Goal: Find specific page/section: Find specific page/section

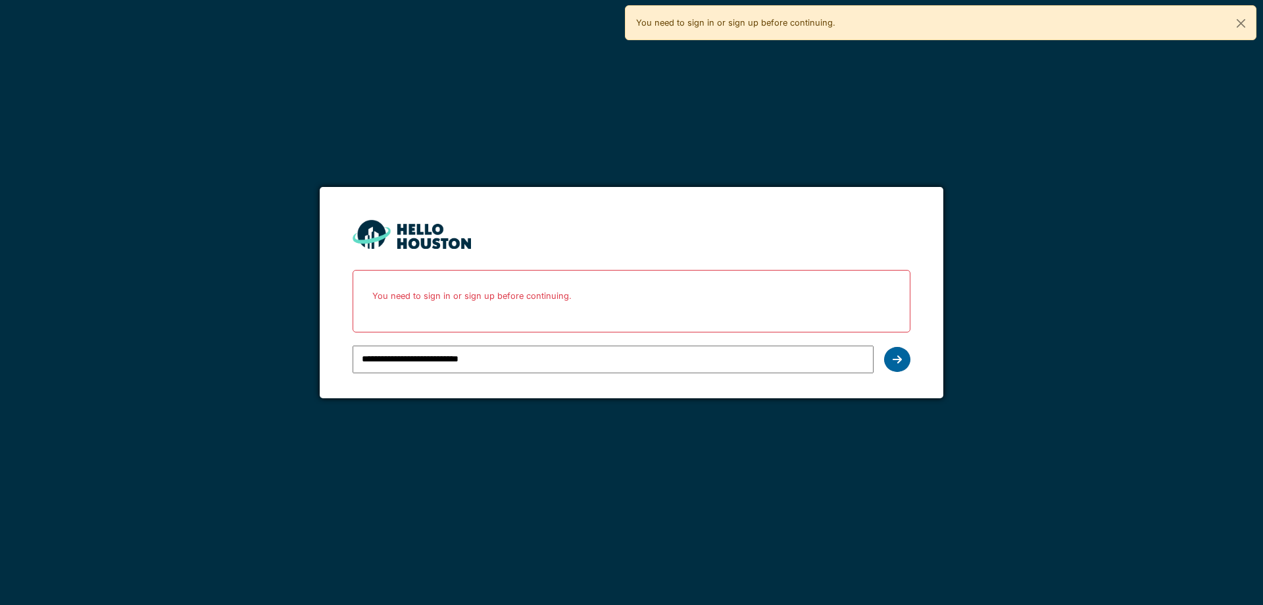
click at [902, 361] on div at bounding box center [897, 359] width 26 height 25
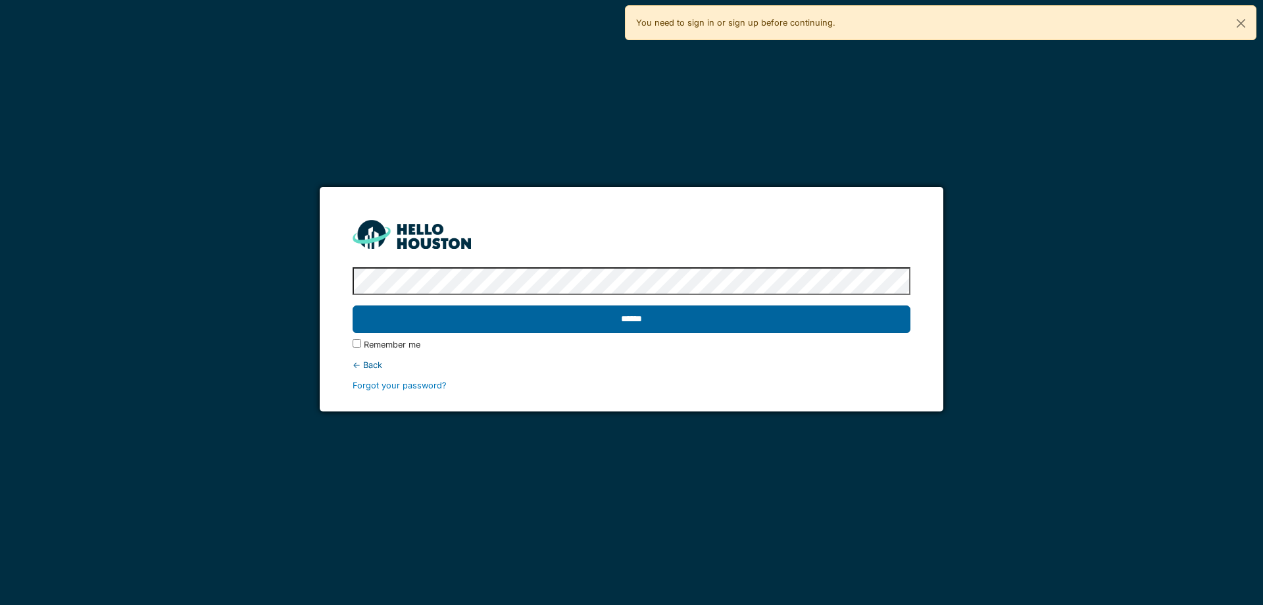
click at [715, 325] on input "******" at bounding box center [631, 319] width 557 height 28
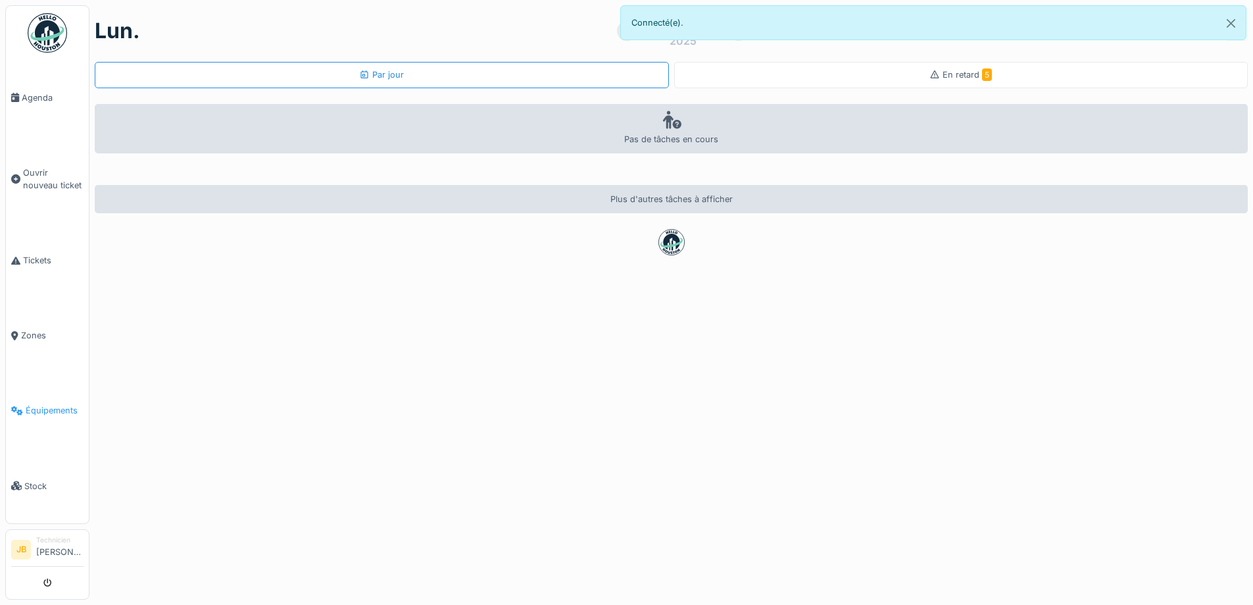
click at [37, 409] on link "Équipements" at bounding box center [47, 410] width 83 height 75
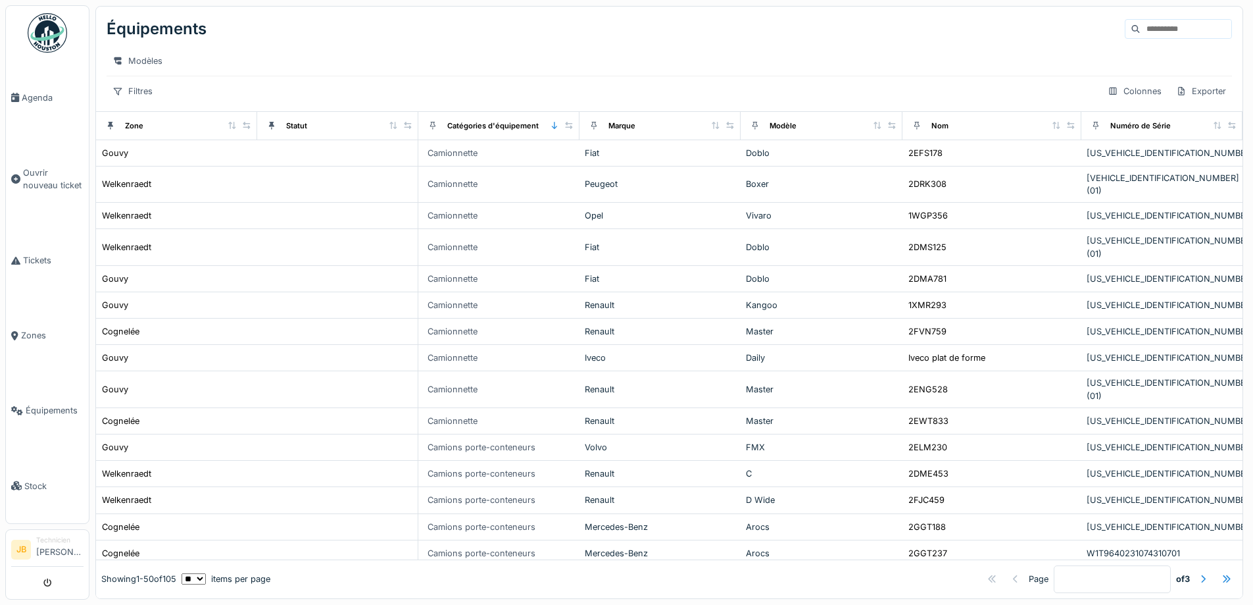
click at [1141, 34] on input at bounding box center [1186, 29] width 91 height 18
type input "*******"
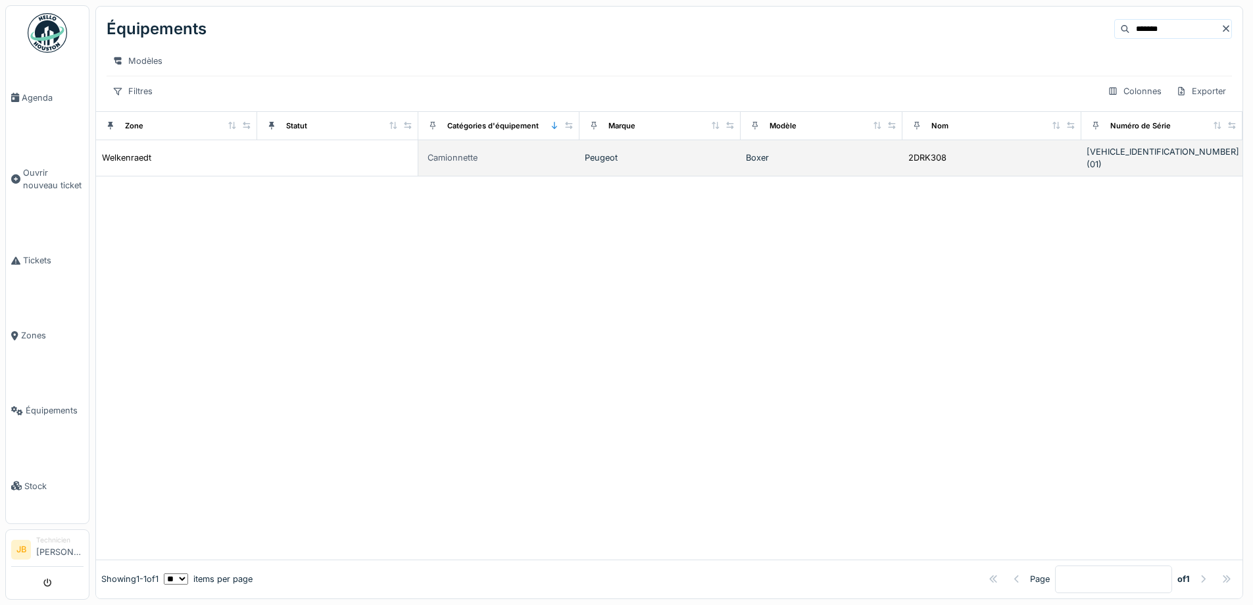
drag, startPoint x: 1161, startPoint y: 160, endPoint x: 1130, endPoint y: 161, distance: 30.9
click at [1130, 161] on div "VF3YDUMAU12A35175(01)" at bounding box center [1162, 157] width 151 height 25
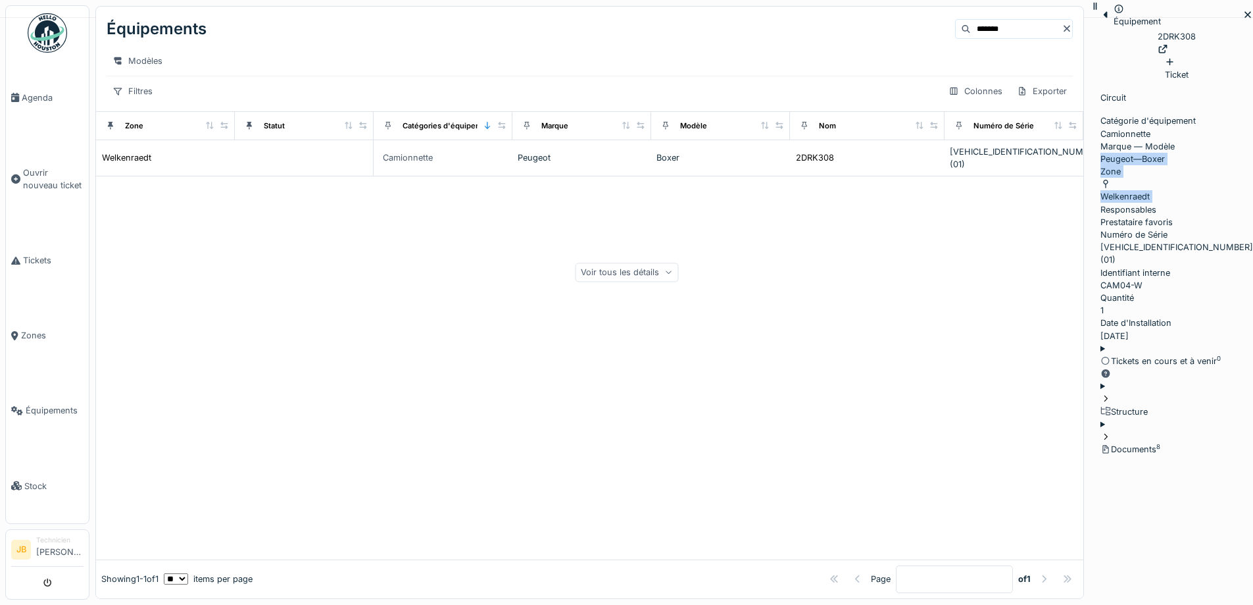
drag, startPoint x: 1161, startPoint y: 159, endPoint x: 1171, endPoint y: 164, distance: 11.8
click at [1171, 164] on div "Marque — Modèle Peugeot — Boxer" at bounding box center [1177, 152] width 153 height 25
click at [1134, 228] on div "Numéro de Série VF3YDUMAU12A35175(01)" at bounding box center [1177, 247] width 153 height 38
drag, startPoint x: 1009, startPoint y: 232, endPoint x: 889, endPoint y: 240, distance: 120.7
click at [1101, 240] on div "Numéro de Série VF3YDUMAU12A35175(01)" at bounding box center [1177, 247] width 153 height 38
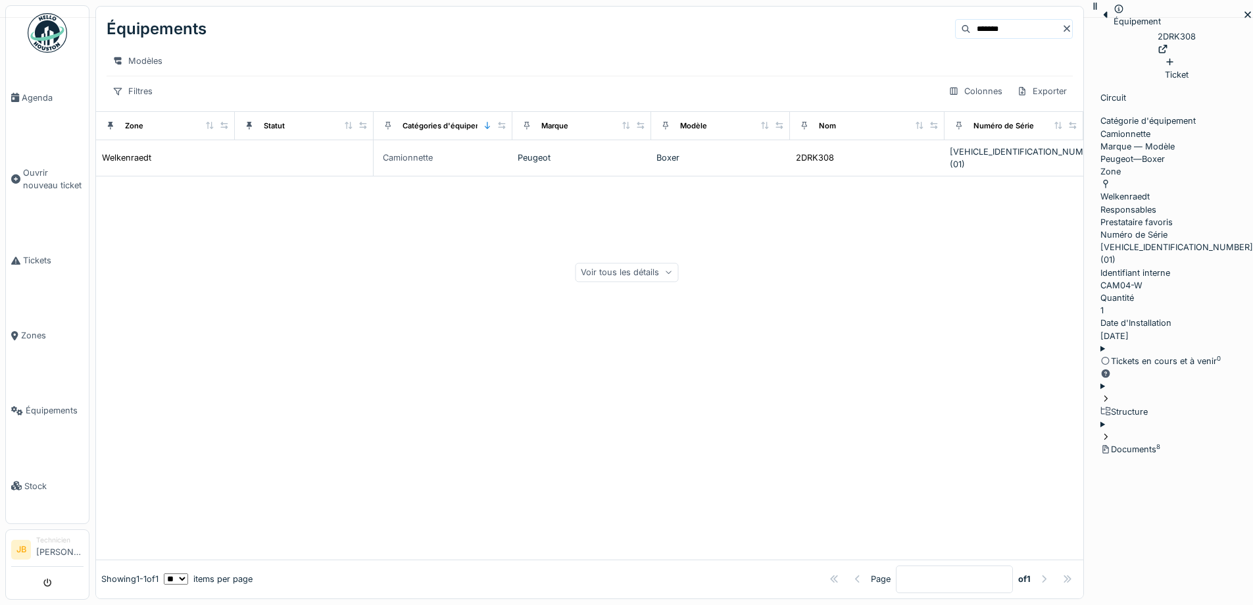
scroll to position [0, 209]
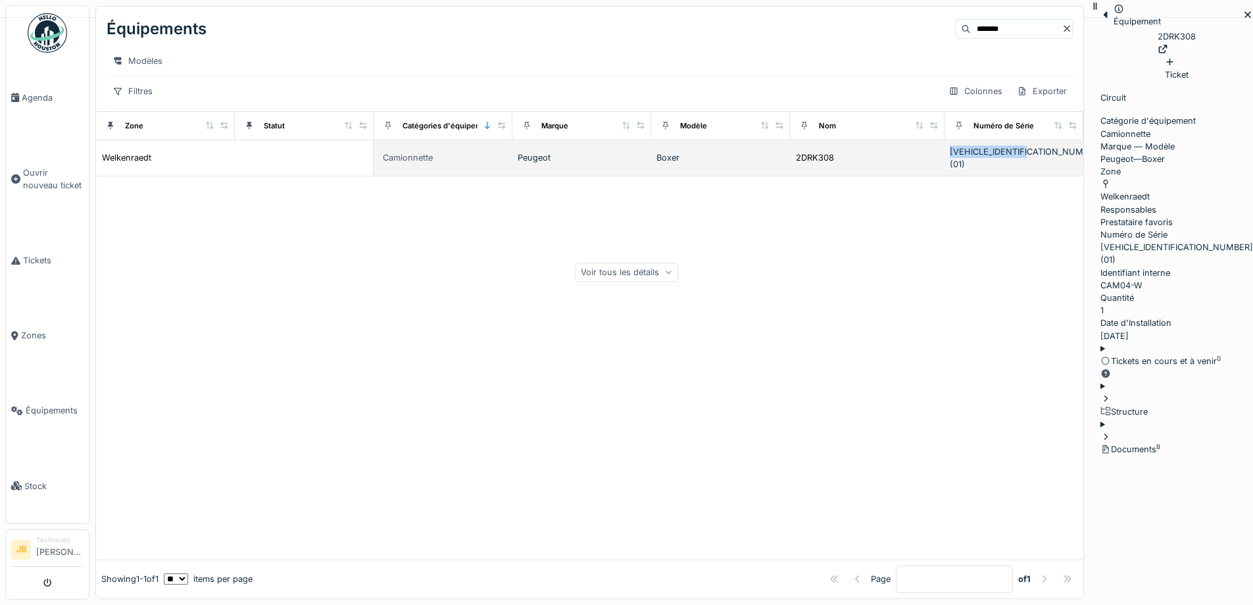
drag, startPoint x: 614, startPoint y: 161, endPoint x: 706, endPoint y: 161, distance: 92.1
click at [945, 161] on td "VF3YDUMAU12A35175(01)" at bounding box center [1014, 158] width 139 height 36
copy div "VF3YDUMAU12A35175"
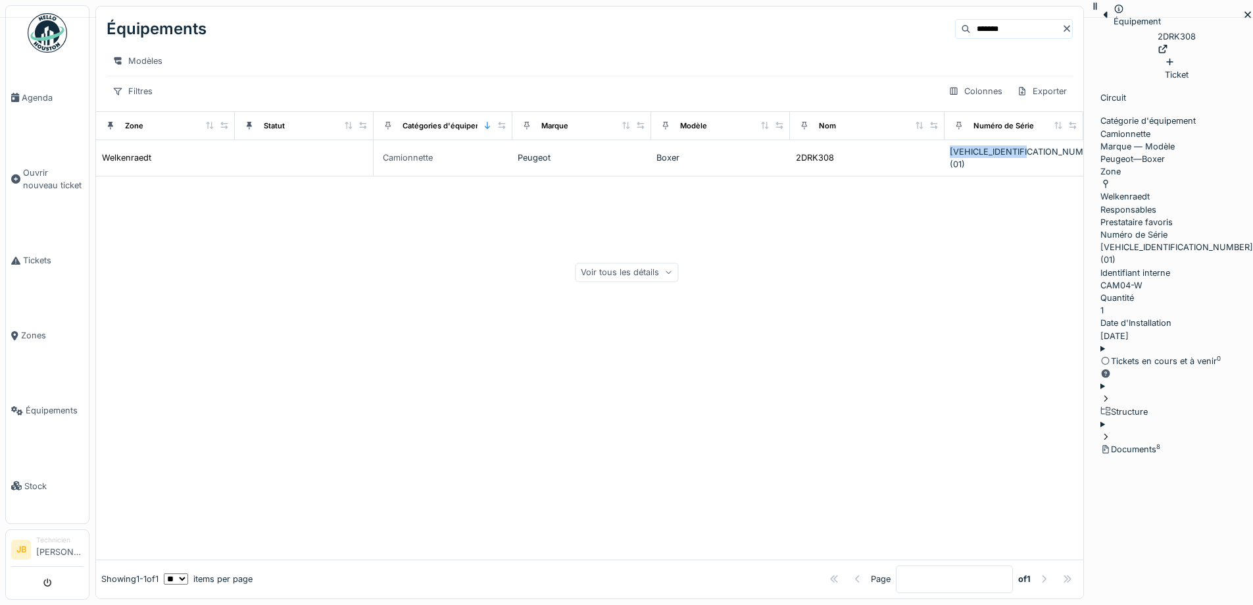
scroll to position [0, 0]
click at [1243, 22] on div at bounding box center [1248, 15] width 11 height 13
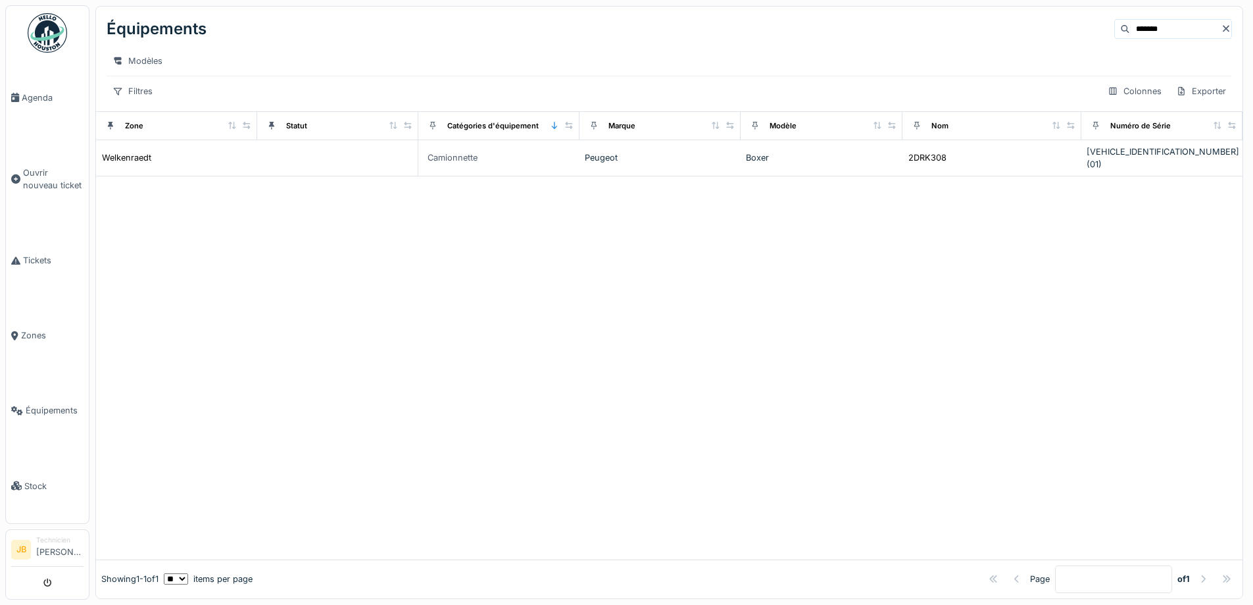
click at [1221, 32] on icon at bounding box center [1226, 28] width 11 height 9
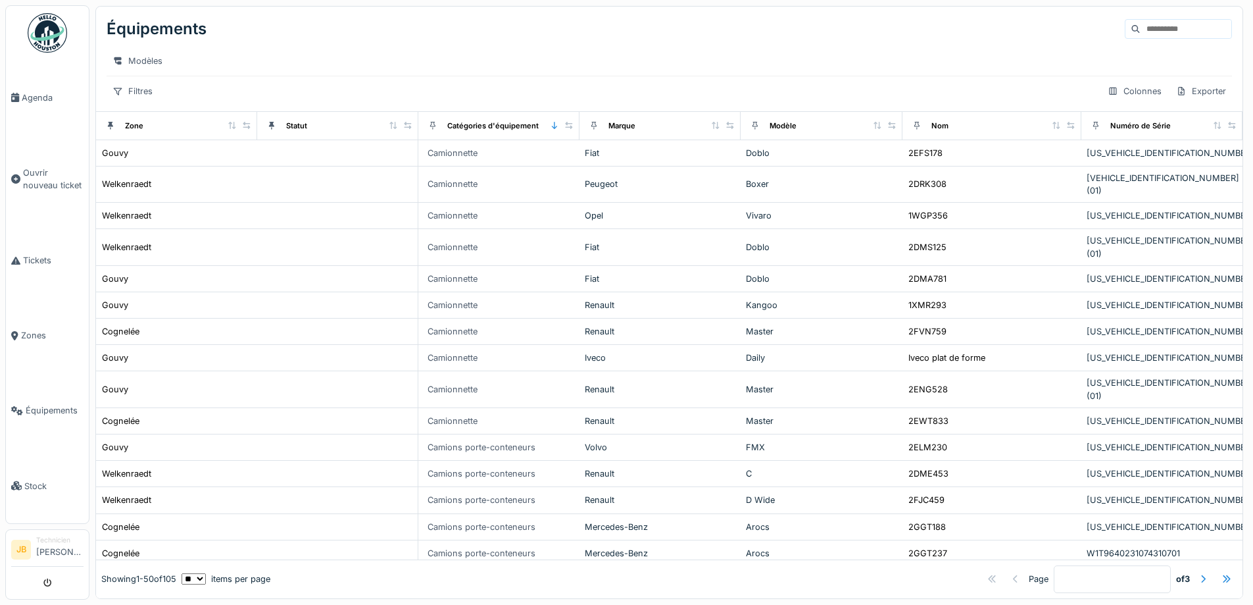
click at [1141, 37] on input at bounding box center [1186, 29] width 91 height 18
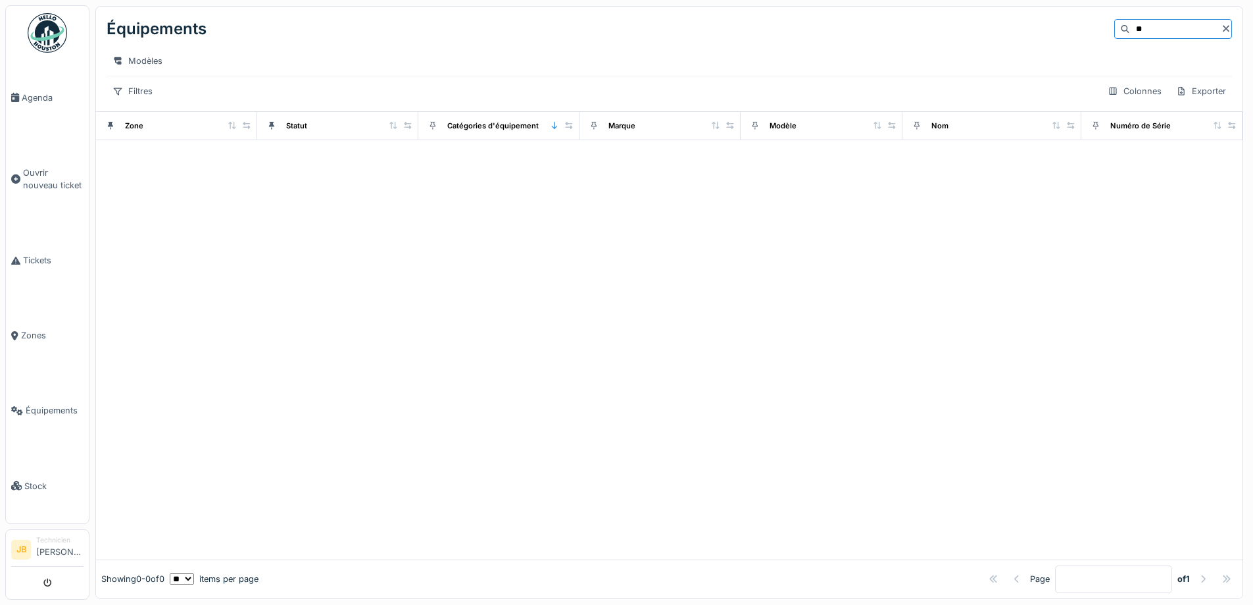
type input "*"
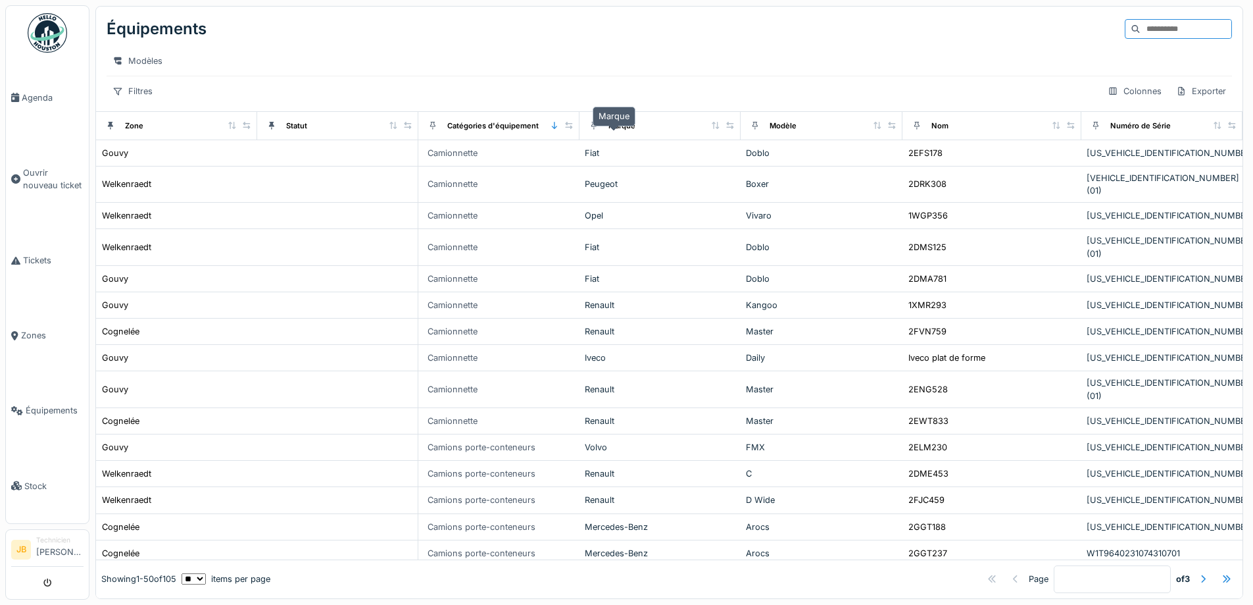
click at [624, 132] on div "Marque" at bounding box center [622, 125] width 27 height 11
click at [711, 129] on icon at bounding box center [715, 125] width 9 height 7
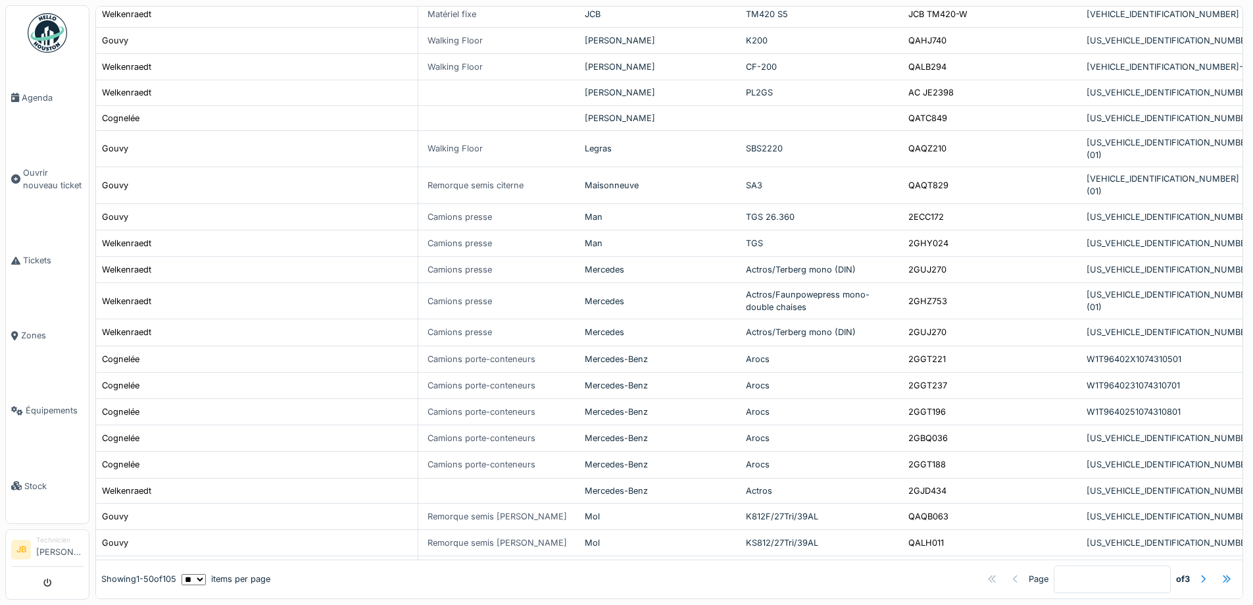
scroll to position [928, 0]
